Goal: Transaction & Acquisition: Purchase product/service

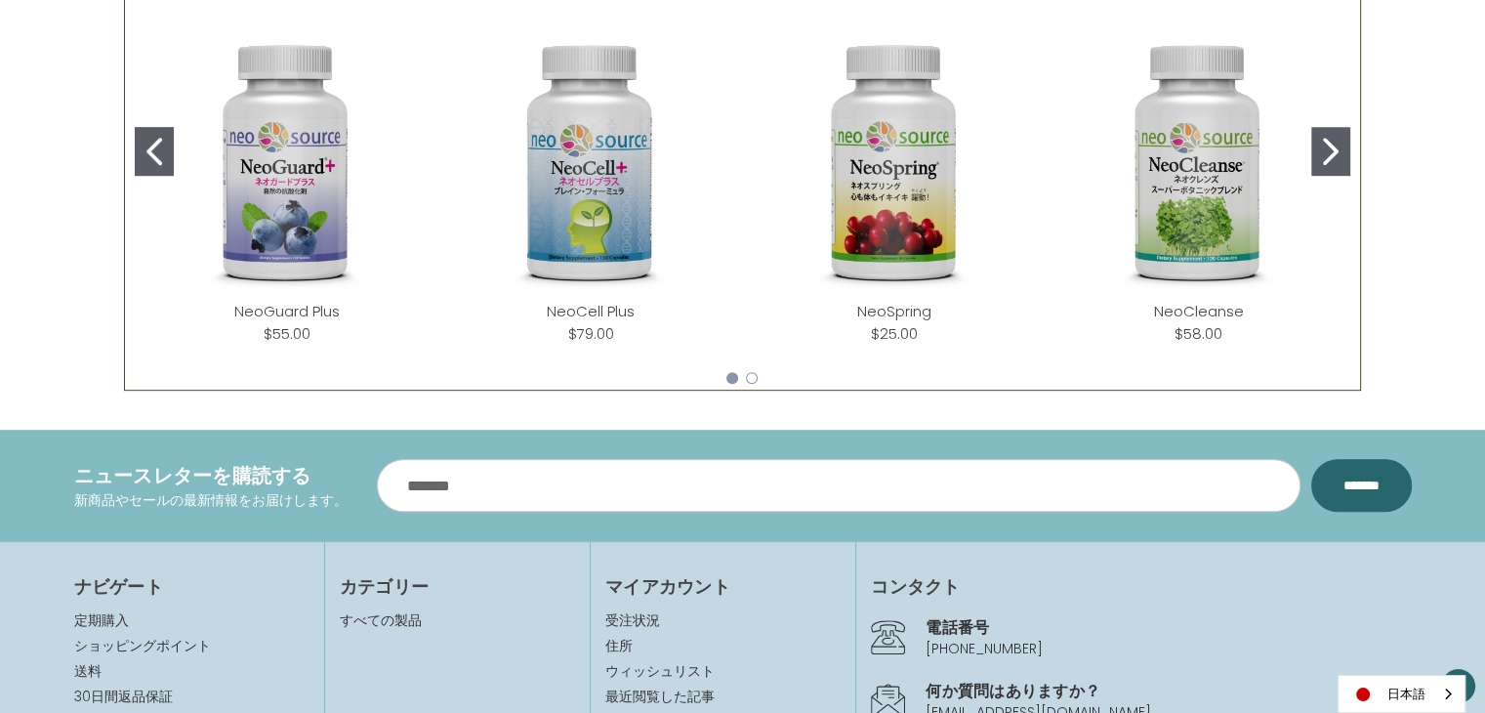
scroll to position [781, 0]
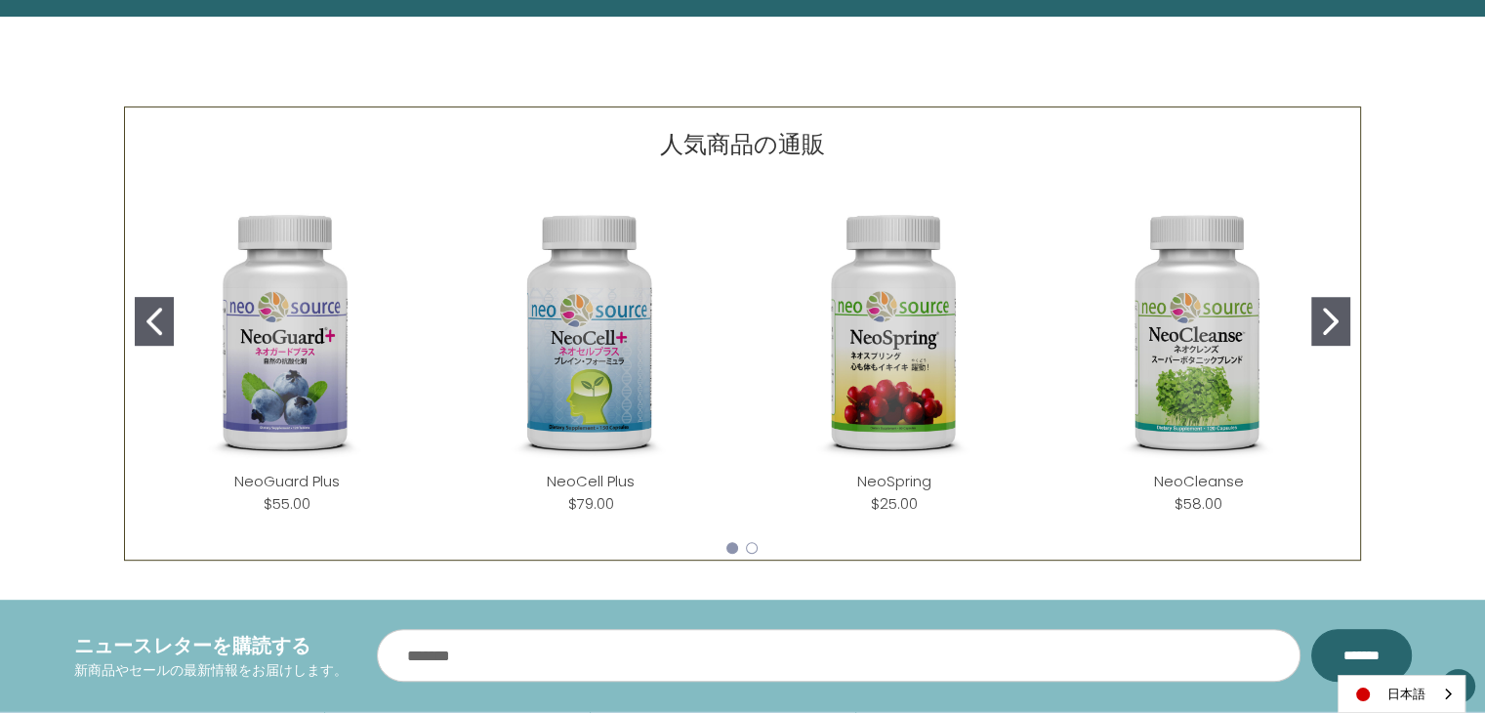
click at [1196, 384] on img "NeoCleanse" at bounding box center [1198, 333] width 272 height 272
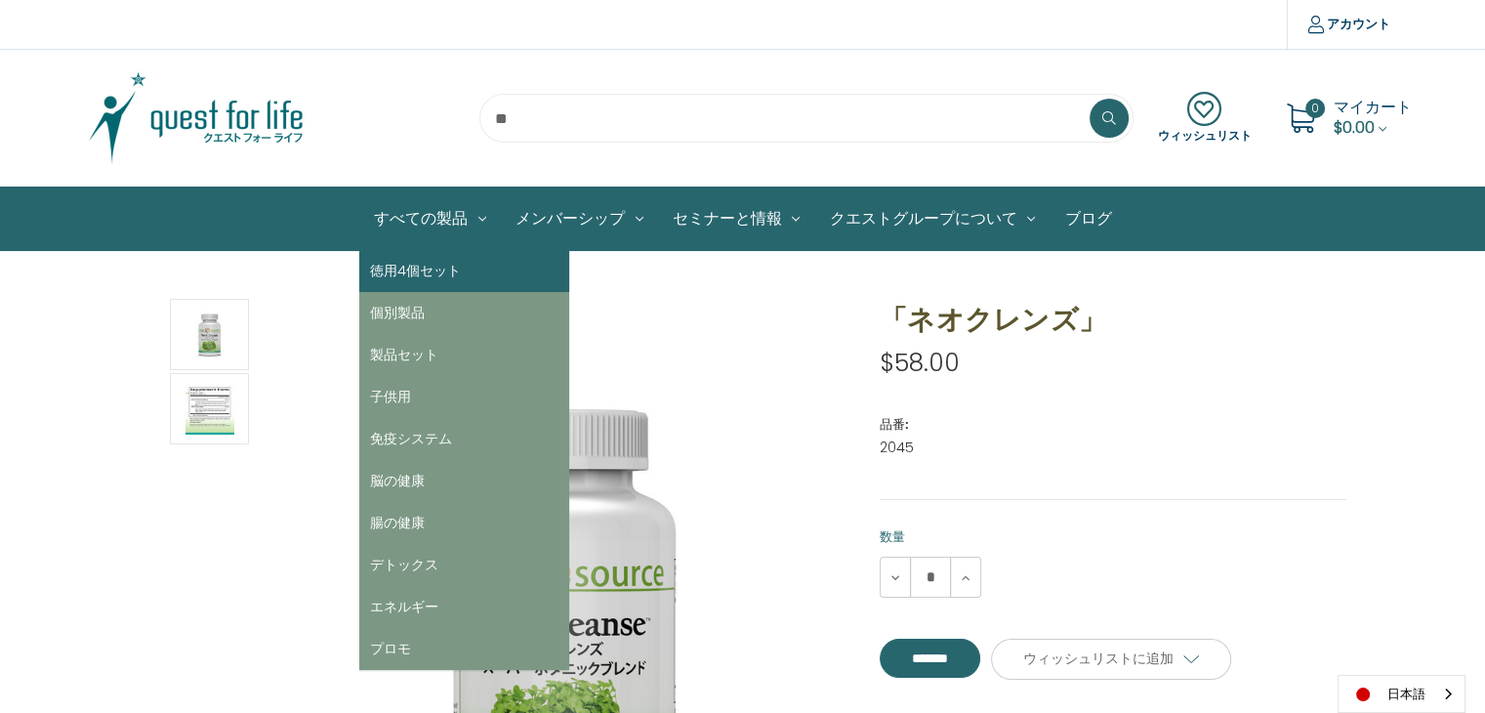
click at [415, 268] on link "徳用4個セット" at bounding box center [464, 271] width 210 height 42
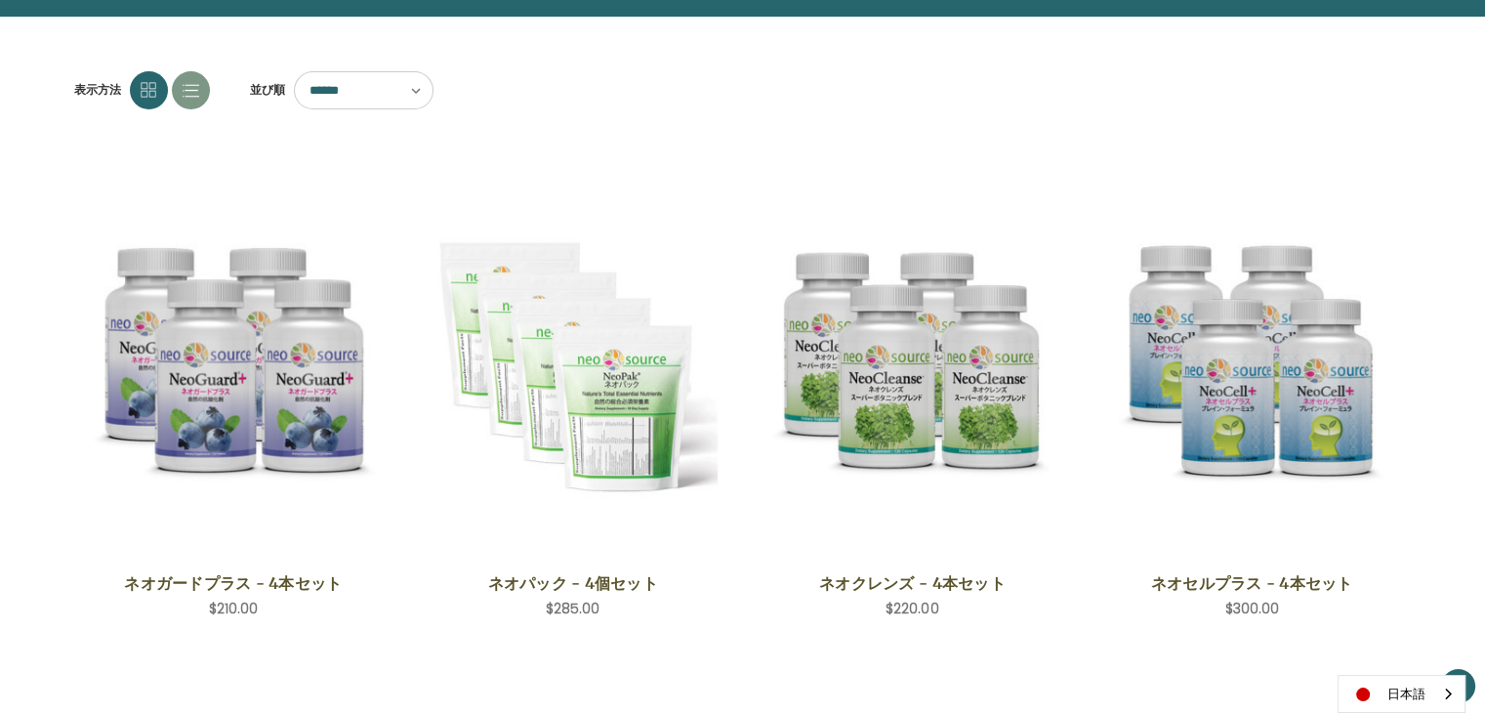
scroll to position [98, 0]
